Goal: Task Accomplishment & Management: Manage account settings

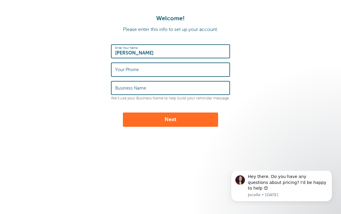
type input "[PERSON_NAME]"
type input "6519649936"
type input "Begin"
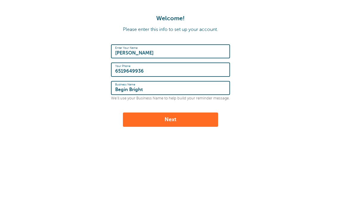
click at [171, 118] on button "Next" at bounding box center [170, 120] width 95 height 14
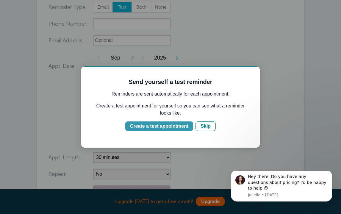
click at [165, 128] on div "Create a test appointment" at bounding box center [159, 126] width 58 height 7
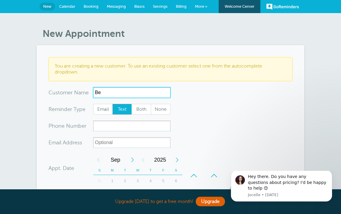
type input "B"
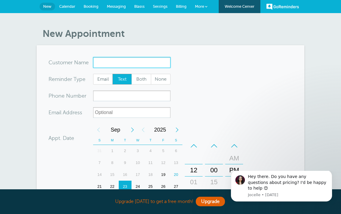
type input "T"
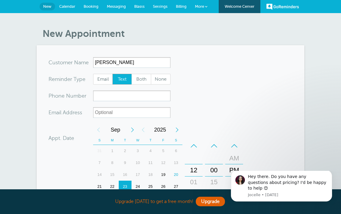
click at [223, 80] on form "You are creating a new customer. To use an existing customer select one from th…" at bounding box center [171, 179] width 244 height 244
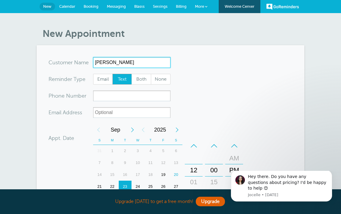
click at [126, 63] on input "John Applesead" at bounding box center [131, 62] width 77 height 11
type input "John Appleseed"
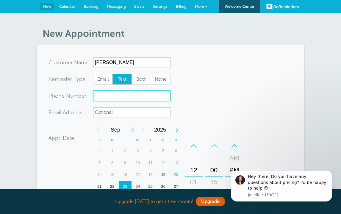
click at [104, 94] on input "xxx-no-autofill" at bounding box center [131, 96] width 77 height 11
type input "6519649936"
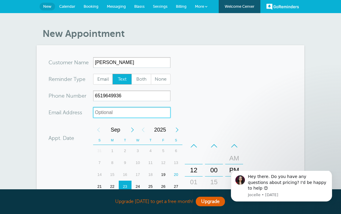
click at [103, 116] on input "xx-no-autofill" at bounding box center [131, 112] width 77 height 11
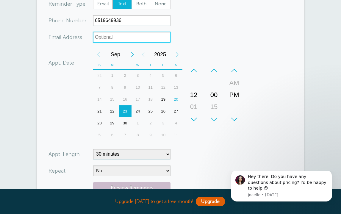
scroll to position [85, 0]
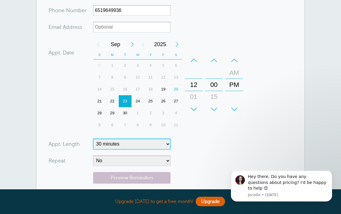
select select "55"
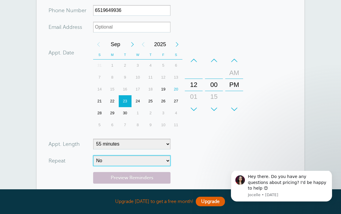
select select "RRULE:FREQ=WEEKLY"
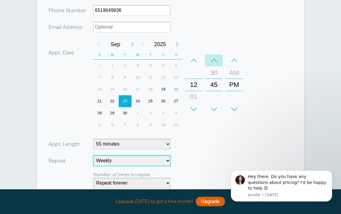
click at [213, 63] on div "–" at bounding box center [214, 60] width 18 height 12
click at [216, 107] on div "+" at bounding box center [214, 109] width 18 height 12
click at [215, 97] on div "15" at bounding box center [214, 97] width 14 height 12
click at [216, 96] on div "30" at bounding box center [214, 97] width 14 height 12
click at [264, 82] on form "You are creating a new customer. To use an existing customer select one from th…" at bounding box center [171, 107] width 244 height 271
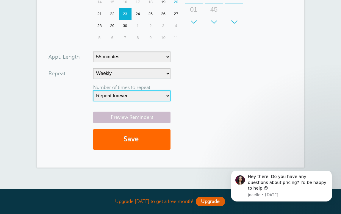
scroll to position [195, 0]
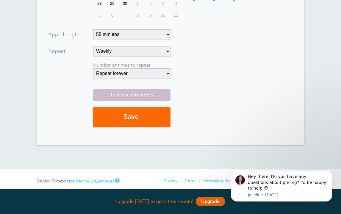
click at [158, 98] on link "Preview Reminders" at bounding box center [131, 95] width 77 height 12
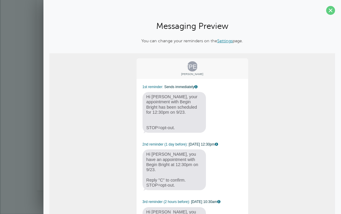
scroll to position [0, 0]
click at [332, 9] on span at bounding box center [330, 10] width 9 height 9
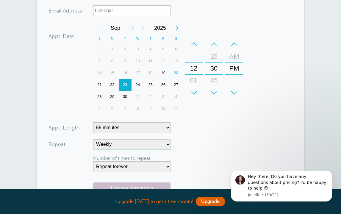
scroll to position [137, 0]
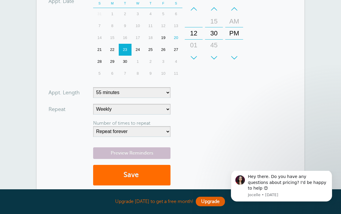
click at [135, 172] on button "Save" at bounding box center [131, 175] width 77 height 21
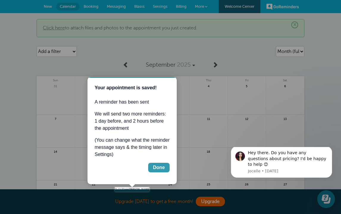
click at [154, 167] on div "Done" at bounding box center [159, 167] width 12 height 7
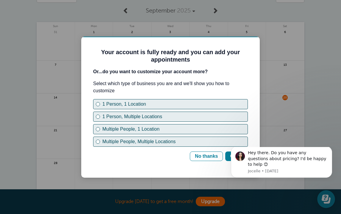
scroll to position [54, 0]
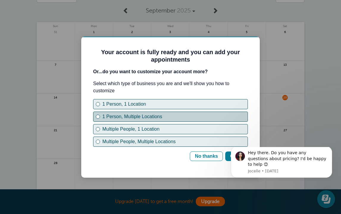
click at [161, 120] on button "1 Person, Multiple Locations" at bounding box center [170, 117] width 155 height 10
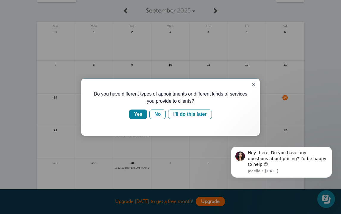
scroll to position [0, 0]
click at [139, 114] on div "Yes" at bounding box center [138, 114] width 8 height 7
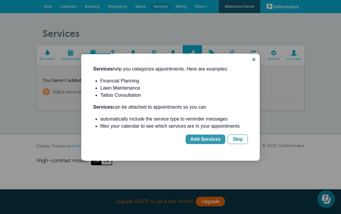
click at [202, 138] on div "Add Services" at bounding box center [206, 139] width 30 height 7
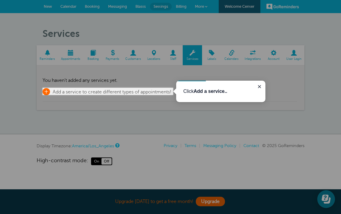
click at [152, 91] on span "Add a service to create different types of appointments!" at bounding box center [112, 91] width 119 height 5
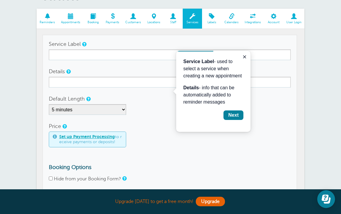
scroll to position [37, 0]
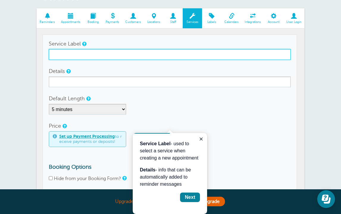
click at [147, 52] on input "Service Label" at bounding box center [170, 54] width 242 height 11
click at [59, 55] on input "Teletherapy" at bounding box center [170, 54] width 242 height 11
click at [89, 52] on input "Teletherapy" at bounding box center [170, 54] width 242 height 11
type input "Teletherapy"
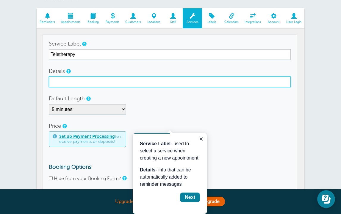
click at [77, 80] on input "Details" at bounding box center [170, 82] width 242 height 11
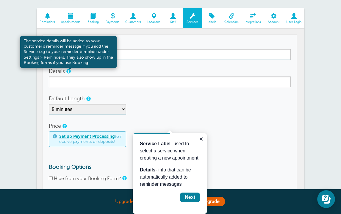
click at [67, 72] on link at bounding box center [68, 71] width 4 height 4
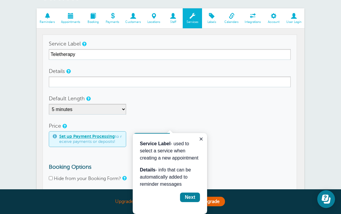
click at [66, 97] on label "Default Length" at bounding box center [67, 98] width 36 height 5
click at [66, 104] on select "5 minutes 10 minutes 15 minutes 20 minutes 25 minutes 30 minutes 35 minutes 40 …" at bounding box center [87, 109] width 77 height 11
click at [66, 114] on form "Service Label Teletherapy Details Default Length 5 minutes 10 minutes 15 minute…" at bounding box center [170, 125] width 242 height 174
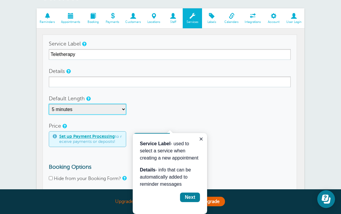
select select "55"
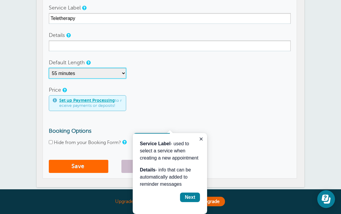
scroll to position [98, 0]
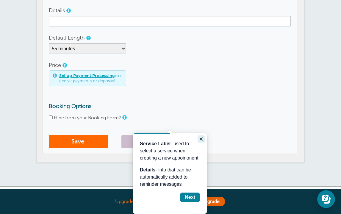
click at [199, 138] on icon "Close guide" at bounding box center [201, 139] width 5 height 5
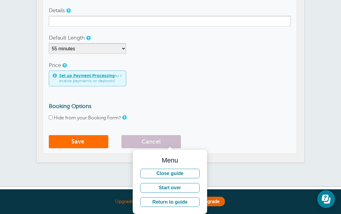
click at [95, 139] on button "Save" at bounding box center [79, 141] width 60 height 13
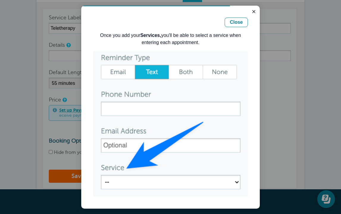
scroll to position [62, 0]
click at [253, 10] on icon "Close guide" at bounding box center [254, 11] width 3 height 3
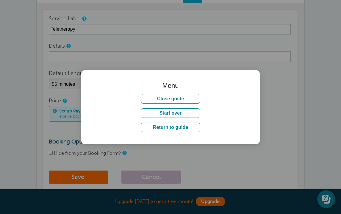
click at [295, 64] on div at bounding box center [170, 107] width 341 height 214
click at [190, 101] on button "Close guide" at bounding box center [171, 99] width 60 height 10
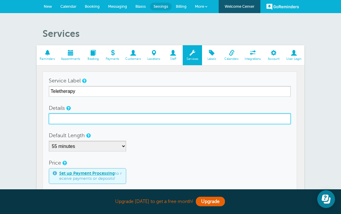
scroll to position [0, 0]
click at [67, 114] on input "Details" at bounding box center [170, 118] width 242 height 11
type input "T"
type input "Google Meets"
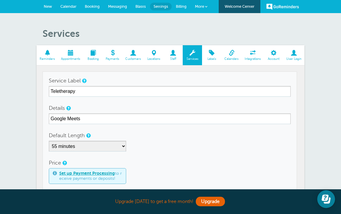
click at [155, 148] on div "5 minutes 10 minutes 15 minutes 20 minutes 25 minutes 30 minutes 35 minutes 40 …" at bounding box center [170, 146] width 242 height 11
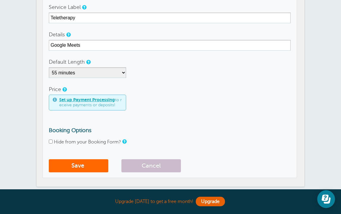
scroll to position [82, 0]
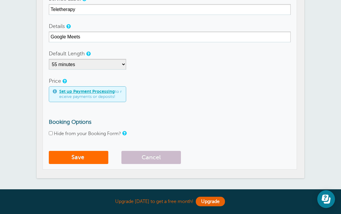
click at [102, 158] on button "Save" at bounding box center [79, 157] width 60 height 13
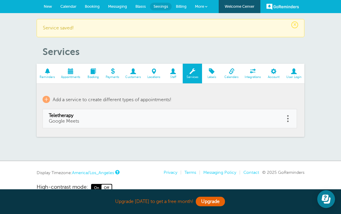
click at [115, 119] on link "Teletherapy Google Meets" at bounding box center [164, 118] width 230 height 11
type input "Teletherapy"
type input "Google Meets"
select select "55"
checkbox input "false"
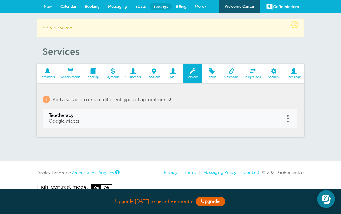
select select "55"
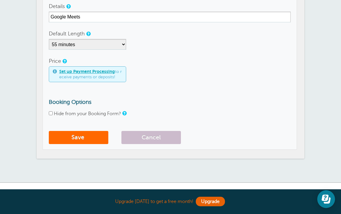
scroll to position [121, 0]
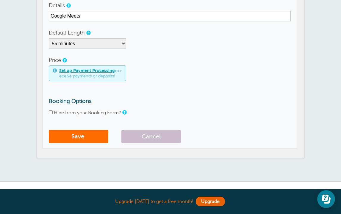
click at [102, 136] on button "Save" at bounding box center [79, 136] width 60 height 13
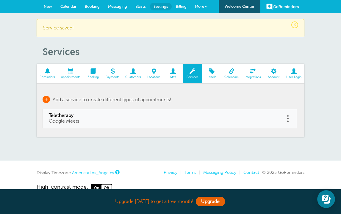
click at [45, 99] on span "+" at bounding box center [46, 99] width 7 height 7
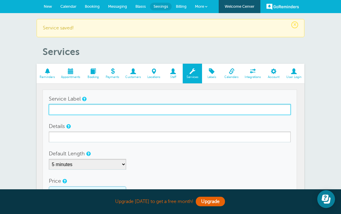
click at [57, 109] on input "Service Label" at bounding box center [170, 109] width 242 height 11
type input "Home Visit"
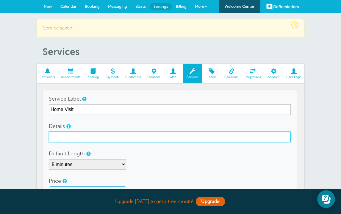
click at [61, 138] on input "Details" at bounding box center [170, 137] width 242 height 11
type input "2403 Afton Mountain Rd Apt 2, Afton VA, 22920"
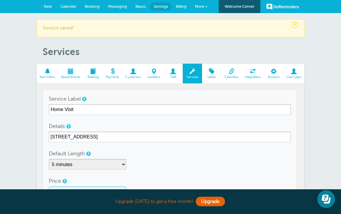
click at [136, 163] on div "5 minutes 10 minutes 15 minutes 20 minutes 25 minutes 30 minutes 35 minutes 40 …" at bounding box center [170, 164] width 242 height 11
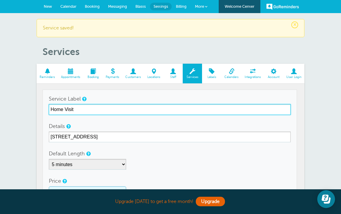
click at [84, 108] on input "Home Visit" at bounding box center [170, 109] width 242 height 11
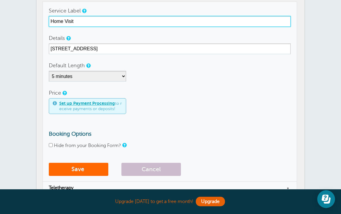
scroll to position [88, 0]
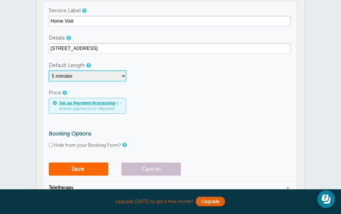
drag, startPoint x: 99, startPoint y: 74, endPoint x: 117, endPoint y: 48, distance: 31.6
click at [117, 48] on form "Service Label Home Visit Details 2403 Afton Mountain Rd Apt 2, Afton VA, 22920 …" at bounding box center [170, 92] width 242 height 174
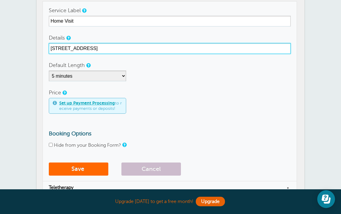
click at [117, 48] on input "2403 Afton Mountain Rd Apt 2, Afton VA, 22920" at bounding box center [170, 48] width 242 height 11
click at [117, 47] on input "2403 Afton Mountain Rd Apt 2, Afton VA, 22920" at bounding box center [170, 48] width 242 height 11
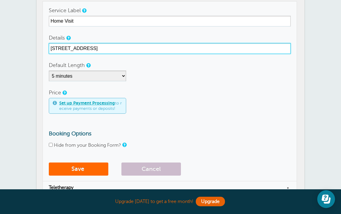
click at [117, 47] on input "2403 Afton Mountain Rd Apt 2, Afton VA, 22920" at bounding box center [170, 48] width 242 height 11
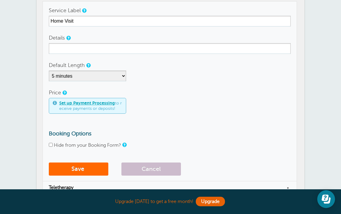
click at [169, 63] on div "Default Length 5 minutes 10 minutes 15 minutes 20 minutes 25 minutes 30 minutes…" at bounding box center [170, 70] width 242 height 21
select select "55"
click at [148, 107] on div "Set up Payment Processing to receive payments or deposits!" at bounding box center [170, 106] width 242 height 16
click at [92, 168] on button "Save" at bounding box center [79, 169] width 60 height 13
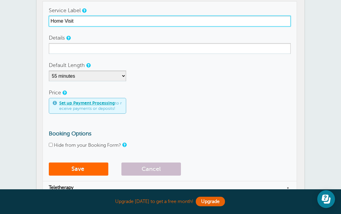
click at [145, 22] on input "Home Visit" at bounding box center [170, 21] width 242 height 11
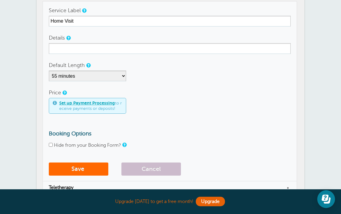
click at [120, 57] on form "Service Label Home Visit Details Default Length 5 minutes 10 minutes 15 minutes…" at bounding box center [170, 92] width 242 height 174
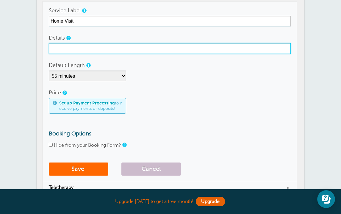
click at [122, 46] on input "Details" at bounding box center [170, 48] width 242 height 11
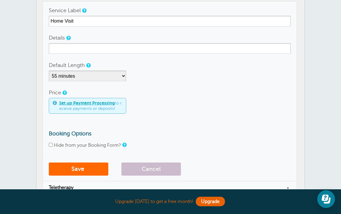
click at [85, 10] on link at bounding box center [84, 11] width 4 height 4
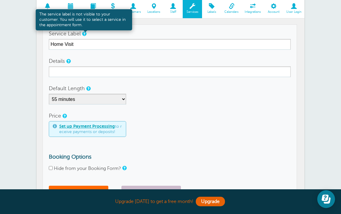
scroll to position [65, 0]
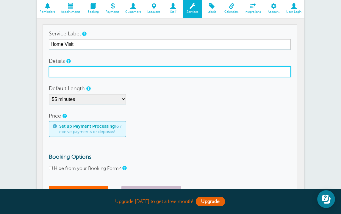
click at [76, 67] on input "Details" at bounding box center [170, 71] width 242 height 11
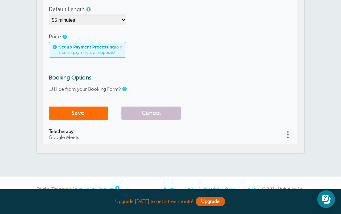
type input "Home Visit"
click at [67, 114] on button "Save" at bounding box center [79, 113] width 60 height 13
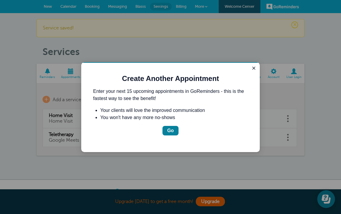
click at [85, 134] on div "Create Another Appointment Enter your next 15 upcoming appointments in GoRemind…" at bounding box center [170, 107] width 179 height 90
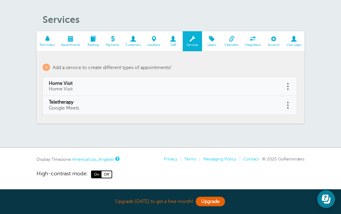
scroll to position [13, 0]
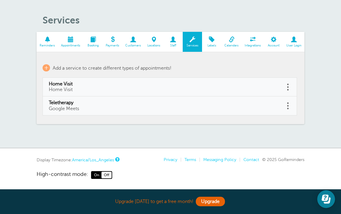
click at [90, 112] on td "Teletherapy Google Meets" at bounding box center [164, 105] width 242 height 19
click at [285, 108] on td "Teletherapy Google Meets" at bounding box center [164, 105] width 242 height 19
click at [289, 107] on link at bounding box center [288, 105] width 6 height 9
click at [281, 93] on link "Edit" at bounding box center [281, 90] width 18 height 11
type input "Teletherapy"
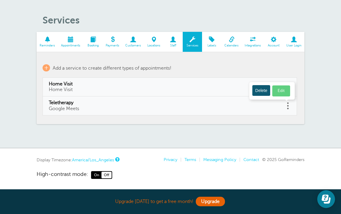
type input "Google Meets"
select select "55"
checkbox input "false"
select select "55"
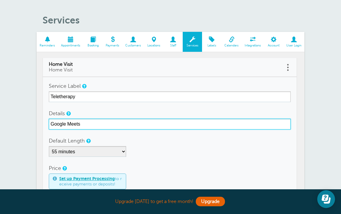
click at [132, 121] on input "Google Meets" at bounding box center [170, 124] width 242 height 11
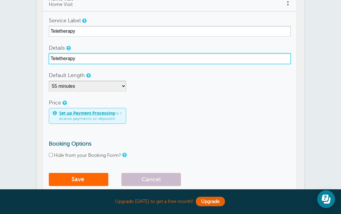
scroll to position [84, 0]
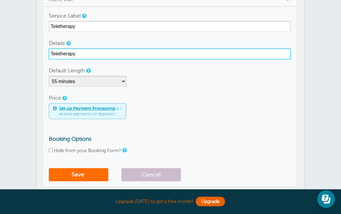
type input "Teletherapy"
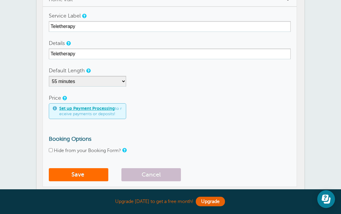
click at [86, 177] on button "Save" at bounding box center [79, 174] width 60 height 13
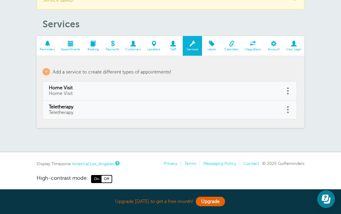
scroll to position [28, 0]
click at [46, 70] on span "+" at bounding box center [46, 71] width 7 height 7
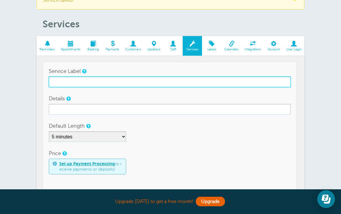
click at [68, 81] on input "Service Label" at bounding box center [170, 82] width 242 height 11
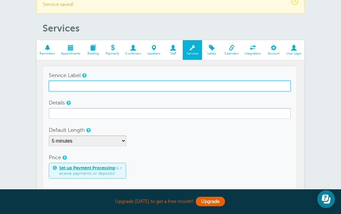
scroll to position [24, 0]
type input "T"
click at [51, 85] on input "Consultation" at bounding box center [170, 86] width 242 height 11
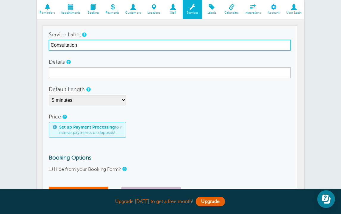
scroll to position [69, 0]
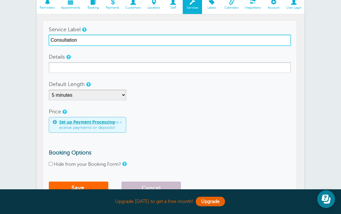
type input "Consultation"
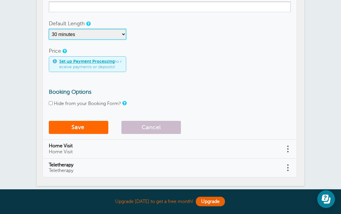
scroll to position [111, 0]
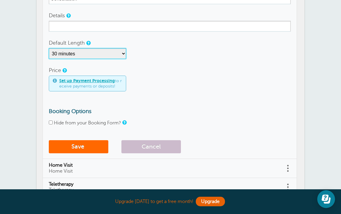
select select "25"
click at [78, 148] on button "Save" at bounding box center [79, 146] width 60 height 13
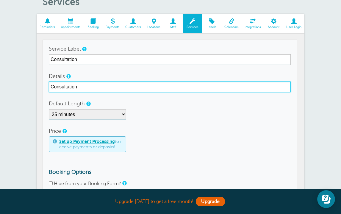
scroll to position [89, 0]
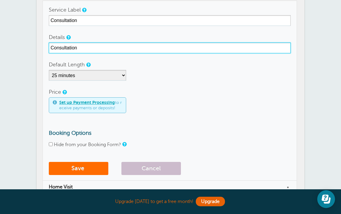
type input "Consultation"
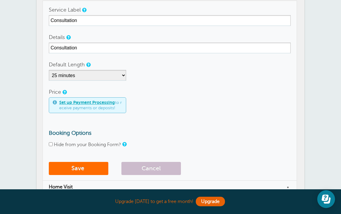
click at [65, 170] on button "Save" at bounding box center [79, 168] width 60 height 13
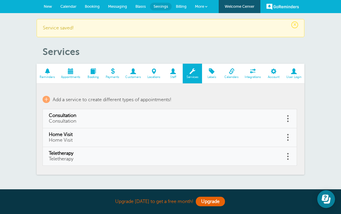
click at [288, 156] on span at bounding box center [287, 156] width 1 height 1
click at [285, 141] on link "Edit" at bounding box center [281, 141] width 18 height 11
type input "Teletherapy"
select select "55"
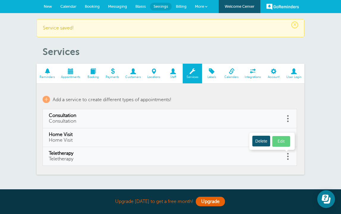
checkbox input "false"
select select "55"
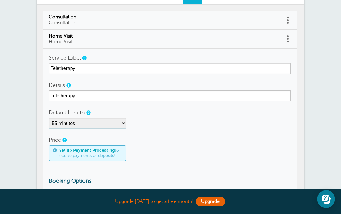
scroll to position [96, 0]
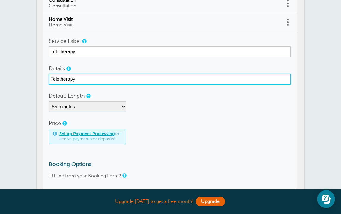
click at [146, 78] on input "Teletherapy" at bounding box center [170, 79] width 242 height 11
type input "Virtual Visit"
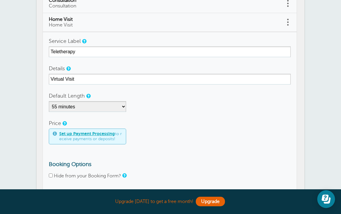
click at [225, 138] on div "Set up Payment Processing to receive payments or deposits!" at bounding box center [170, 137] width 242 height 16
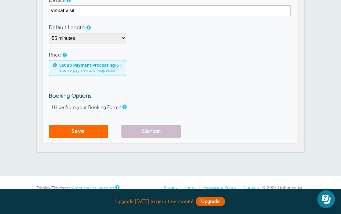
scroll to position [169, 0]
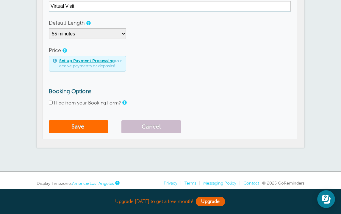
click at [88, 124] on button "Save" at bounding box center [79, 126] width 60 height 13
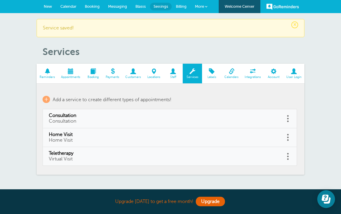
click at [90, 74] on span at bounding box center [92, 71] width 19 height 6
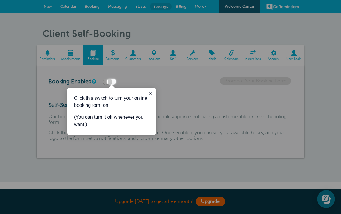
click at [111, 82] on label at bounding box center [108, 82] width 10 height 6
click at [0, 0] on input "checkbox" at bounding box center [0, 0] width 0 height 0
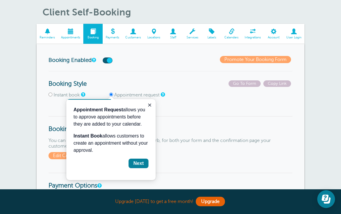
scroll to position [22, 0]
click at [135, 164] on div "Next" at bounding box center [138, 163] width 10 height 7
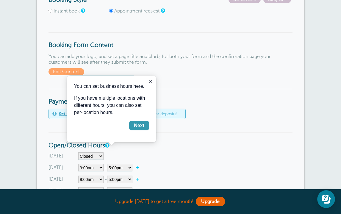
scroll to position [106, 0]
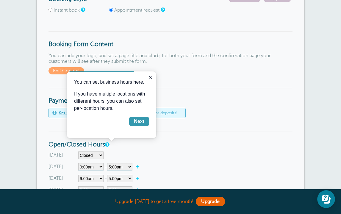
click at [135, 121] on div "Next" at bounding box center [139, 121] width 10 height 7
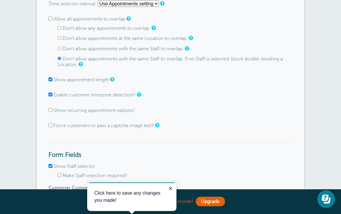
scroll to position [430, 0]
click at [110, 108] on label "Show recurring appointment options?" at bounding box center [95, 110] width 82 height 5
click at [52, 108] on input "Show recurring appointment options?" at bounding box center [51, 110] width 4 height 4
checkbox input "true"
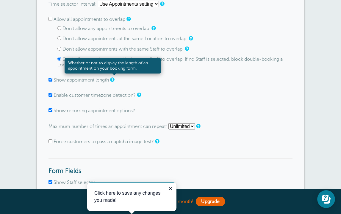
click at [113, 78] on link at bounding box center [112, 80] width 4 height 4
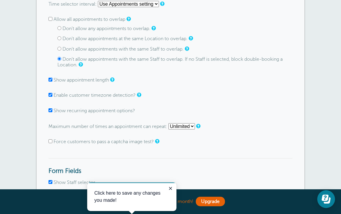
click at [55, 78] on label "Show appointment length" at bounding box center [81, 79] width 55 height 5
click at [52, 78] on input "Show appointment length" at bounding box center [51, 80] width 4 height 4
checkbox input "false"
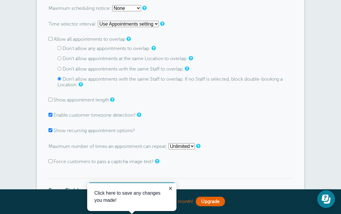
scroll to position [409, 0]
click at [99, 78] on label "Don't allow appointments with the same Staff to overlap. If no Staff is selecte…" at bounding box center [169, 82] width 225 height 11
click at [61, 78] on input "Don't allow appointments with the same Staff to overlap. If no Staff is selecte…" at bounding box center [59, 79] width 4 height 4
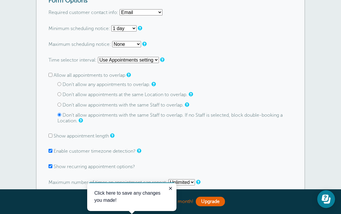
scroll to position [373, 0]
select select "10"
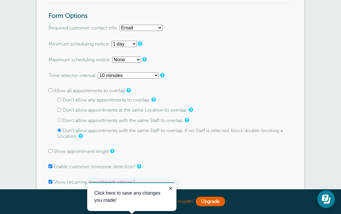
scroll to position [356, 0]
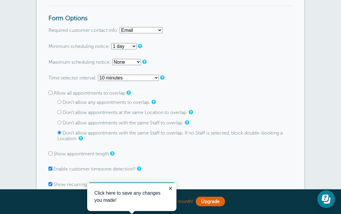
select select
select select "both"
click at [154, 44] on p "Minimum scheduling notice: None 1 hour 2 hours 3 hours 4 hours 5 hours 6 hours …" at bounding box center [171, 46] width 244 height 6
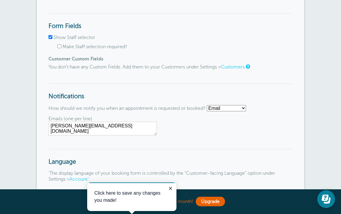
scroll to position [585, 0]
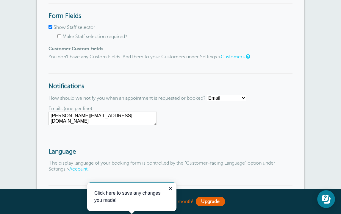
select select "sms"
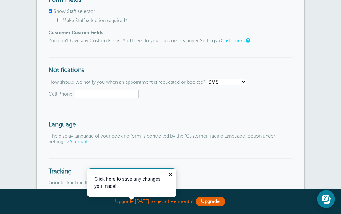
scroll to position [602, 0]
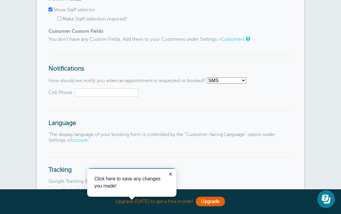
click at [93, 88] on input "Cell Phone:" at bounding box center [107, 92] width 64 height 8
type input "6519649936"
click at [154, 92] on span "Cell Phone: 6519649936" at bounding box center [171, 92] width 244 height 8
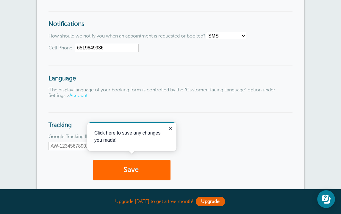
scroll to position [654, 0]
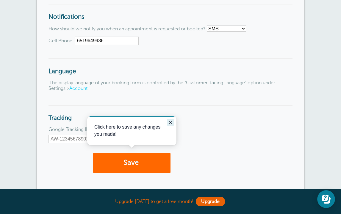
click at [171, 122] on icon "Close guide" at bounding box center [170, 122] width 3 height 3
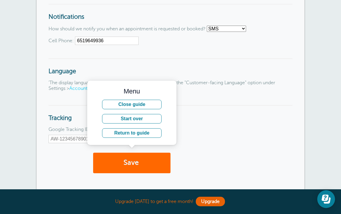
click at [137, 136] on button "Return to guide" at bounding box center [132, 133] width 60 height 10
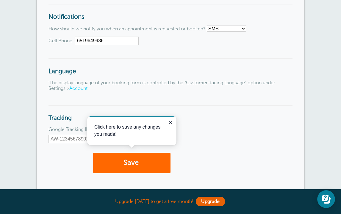
click at [174, 122] on div "Click here to save any changes you made!" at bounding box center [131, 130] width 89 height 29
click at [171, 122] on icon "Close guide" at bounding box center [170, 122] width 5 height 5
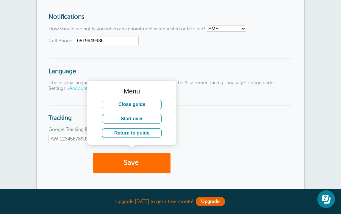
click at [147, 155] on button "Save" at bounding box center [131, 163] width 77 height 21
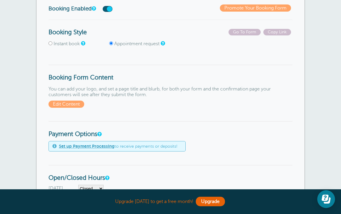
scroll to position [93, 0]
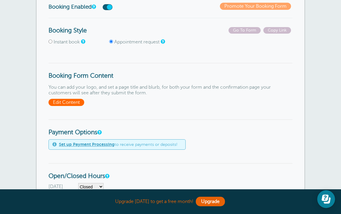
click at [77, 99] on span "Edit Content" at bounding box center [67, 102] width 36 height 7
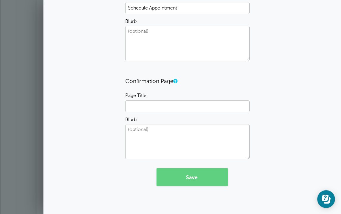
scroll to position [116, 0]
click at [165, 177] on button "Save" at bounding box center [192, 178] width 71 height 18
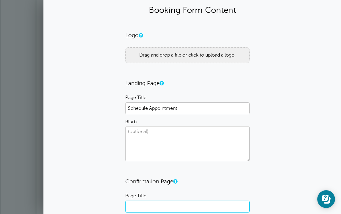
scroll to position [10, 0]
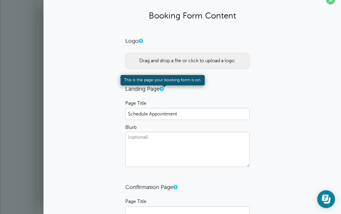
click at [163, 87] on link at bounding box center [162, 89] width 4 height 4
click at [163, 89] on link at bounding box center [162, 89] width 4 height 4
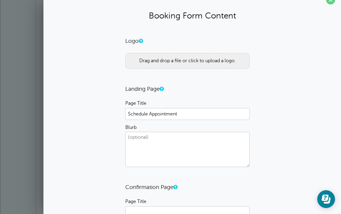
click at [149, 152] on textarea "Blurb" at bounding box center [187, 149] width 124 height 35
drag, startPoint x: 177, startPoint y: 138, endPoint x: 104, endPoint y: 127, distance: 73.8
click at [104, 127] on div "Logo Drag and drop a file or click to upload a logo. Landing Page Page Title Sc…" at bounding box center [192, 165] width 286 height 255
type textarea "E"
type textarea "Cancellations in advance"
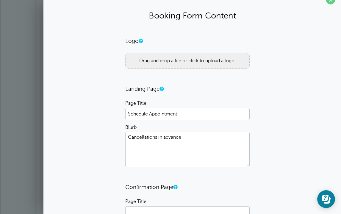
drag, startPoint x: 198, startPoint y: 136, endPoint x: 116, endPoint y: 135, distance: 81.6
click at [116, 135] on div "Logo Drag and drop a file or click to upload a logo. Landing Page Page Title Sc…" at bounding box center [192, 165] width 286 height 255
type textarea "A"
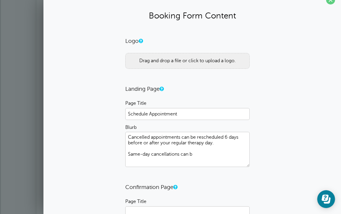
drag, startPoint x: 199, startPoint y: 154, endPoint x: 119, endPoint y: 152, distance: 79.8
click at [119, 152] on div "Logo Drag and drop a file or click to upload a logo. Landing Page Page Title Sc…" at bounding box center [192, 165] width 286 height 255
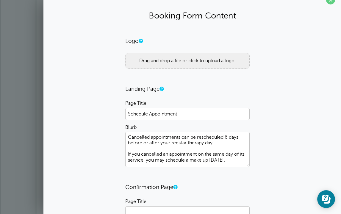
click at [131, 159] on textarea "Cancelled appointments can be rescheduled 6 days before or after your regular t…" at bounding box center [187, 149] width 124 height 35
click at [133, 159] on textarea "Cancelled appointments can be rescheduled 6 days before or after your regular t…" at bounding box center [187, 149] width 124 height 35
drag, startPoint x: 137, startPoint y: 159, endPoint x: 159, endPoint y: 151, distance: 23.6
click at [159, 151] on textarea "Cancelled appointments can be rescheduled 6 days before or after your regular t…" at bounding box center [187, 149] width 124 height 35
click at [136, 161] on textarea "Cancelled appointments can be rescheduled 6 days before or after your regular t…" at bounding box center [187, 149] width 124 height 35
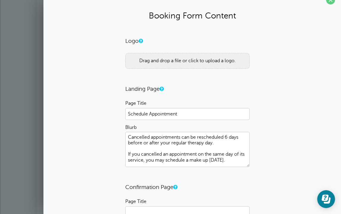
click at [184, 155] on textarea "Cancelled appointments can be rescheduled 6 days before or after your regular t…" at bounding box center [187, 149] width 124 height 35
click at [231, 160] on textarea "Cancelled appointments can be rescheduled 6 days before or after your regular t…" at bounding box center [187, 149] width 124 height 35
click at [127, 135] on textarea "Cancelled appointments can be rescheduled 6 days before or after your regular t…" at bounding box center [187, 149] width 124 height 35
click at [196, 136] on textarea "If you cancelled appointments can be rescheduled 6 days before or after your re…" at bounding box center [187, 149] width 124 height 35
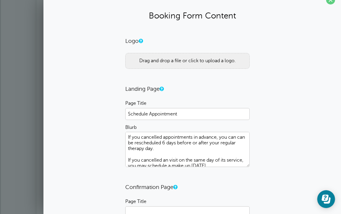
drag, startPoint x: 165, startPoint y: 149, endPoint x: 109, endPoint y: 141, distance: 56.5
click at [108, 141] on div "Logo Drag and drop a file or click to upload a logo. Landing Page Page Title Sc…" at bounding box center [192, 165] width 286 height 255
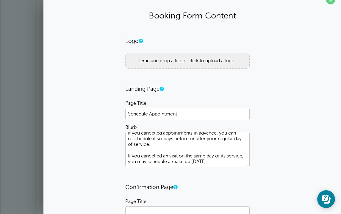
scroll to position [13, 0]
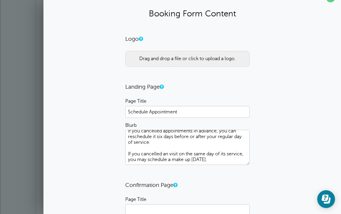
drag, startPoint x: 218, startPoint y: 152, endPoint x: 243, endPoint y: 152, distance: 25.3
click at [243, 152] on textarea "If you cancelled appointments in advance, you can reschedule it six days before…" at bounding box center [187, 147] width 124 height 35
click at [237, 156] on textarea "If you cancelled appointments in advance, you can reschedule it six days before…" at bounding box center [187, 147] width 124 height 35
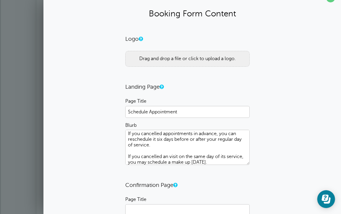
scroll to position [3, 0]
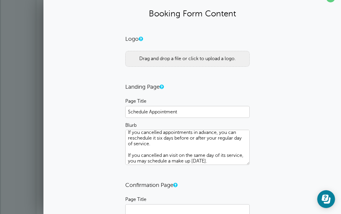
click at [236, 152] on textarea "If you cancelled appointments in advance, you can reschedule it six days before…" at bounding box center [187, 147] width 124 height 35
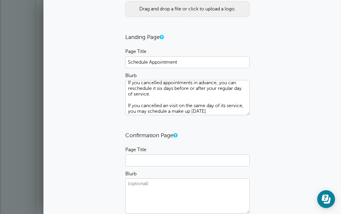
scroll to position [50, 0]
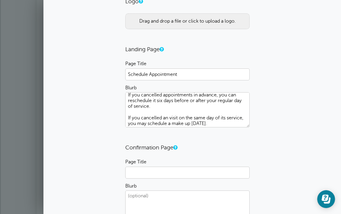
drag, startPoint x: 217, startPoint y: 99, endPoint x: 158, endPoint y: 102, distance: 59.0
click at [158, 102] on textarea "If you cancelled appointments in advance, you can reschedule it six days before…" at bounding box center [187, 109] width 124 height 35
click at [180, 102] on textarea "If you cancelled appointments in advance, you can reschedule it six days before…" at bounding box center [187, 109] width 124 height 35
drag, startPoint x: 219, startPoint y: 101, endPoint x: 169, endPoint y: 103, distance: 49.5
click at [169, 103] on textarea "If you cancelled appointments in advance, you can reschedule it six days before…" at bounding box center [187, 109] width 124 height 35
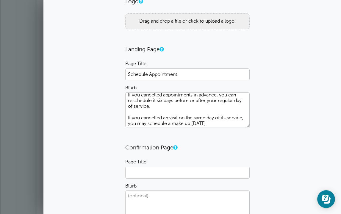
click at [197, 125] on textarea "If you cancelled appointments in advance, you can reschedule it six days before…" at bounding box center [187, 109] width 124 height 35
click at [211, 106] on textarea "If you cancelled appointments in advance, you can reschedule it six days before…" at bounding box center [187, 109] width 124 height 35
drag, startPoint x: 218, startPoint y: 99, endPoint x: 175, endPoint y: 100, distance: 42.9
click at [175, 100] on textarea "If you cancelled appointments in advance, you can reschedule it six days before…" at bounding box center [187, 109] width 124 height 35
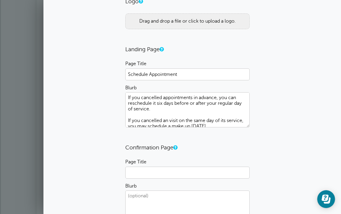
scroll to position [0, 0]
type textarea "If you cancelled appointments in advance, you can reschedule it six days before…"
click at [164, 177] on input "Page Title" at bounding box center [187, 173] width 124 height 12
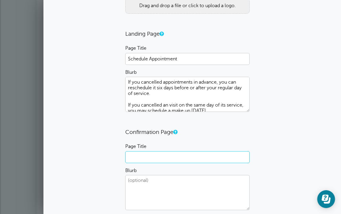
scroll to position [66, 0]
type input "C"
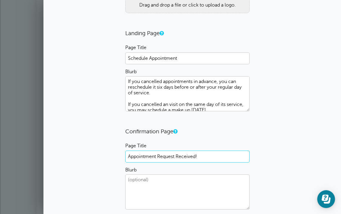
type input "Appointment Request Received!"
click at [159, 196] on textarea "Blurb" at bounding box center [187, 192] width 124 height 35
type textarea "Y"
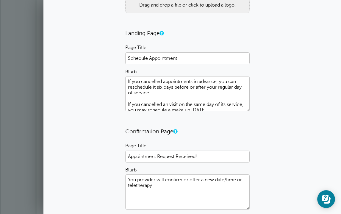
click at [240, 180] on textarea "You provider will confirm or offer a new date/time or teletherapy" at bounding box center [187, 192] width 124 height 35
click at [238, 181] on textarea "You provider will confirm or offer a new date/time or teletherapy" at bounding box center [187, 192] width 124 height 35
click at [207, 189] on textarea "You provider will confirm or offer a new date/time and/or teletherapy" at bounding box center [187, 192] width 124 height 35
click at [190, 179] on textarea "You provider will confirm or offer a new date/time and/or teletherapy." at bounding box center [187, 192] width 124 height 35
click at [203, 185] on textarea "You provider will confirm or will offer a new date/time and/or teletherapy." at bounding box center [187, 192] width 124 height 35
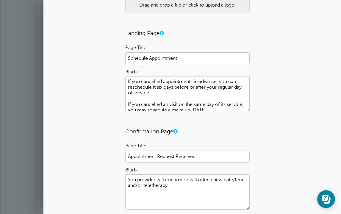
scroll to position [76, 0]
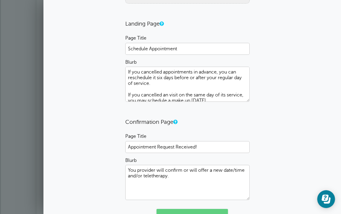
click at [136, 170] on textarea "You provider will confirm or will offer a new date/time and/or teletherapy." at bounding box center [187, 182] width 124 height 35
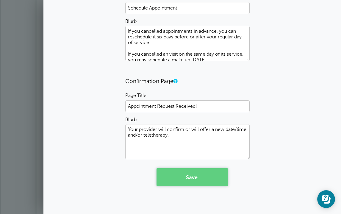
scroll to position [116, 0]
type textarea "Your provider will confirm or will offer a new date/time and/or teletherapy."
click at [195, 179] on button "Save" at bounding box center [192, 178] width 71 height 18
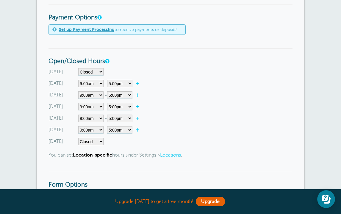
scroll to position [209, 0]
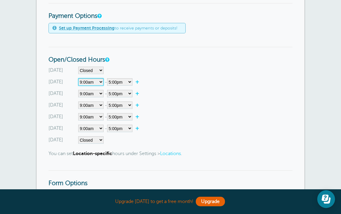
select select"] "8.75"
click at [97, 96] on div "[DATE] Closed 12:00am 12:15am 12:30am 12:45am 1:00am 1:15am 1:30am 1:45am 2:00a…" at bounding box center [171, 105] width 244 height 77
select select"] "8.75"
